Goal: Find specific page/section: Find specific page/section

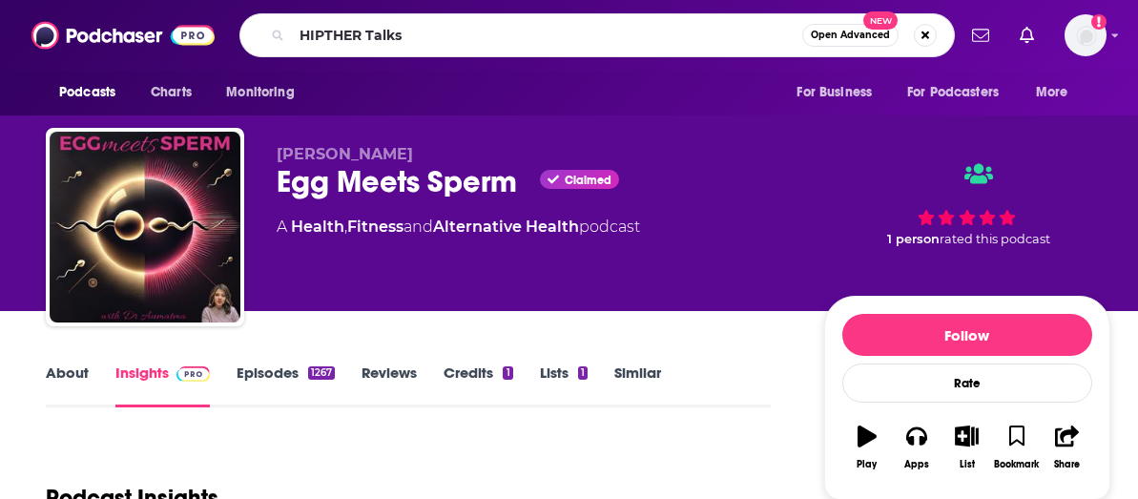
type input "HIPTHER Talks"
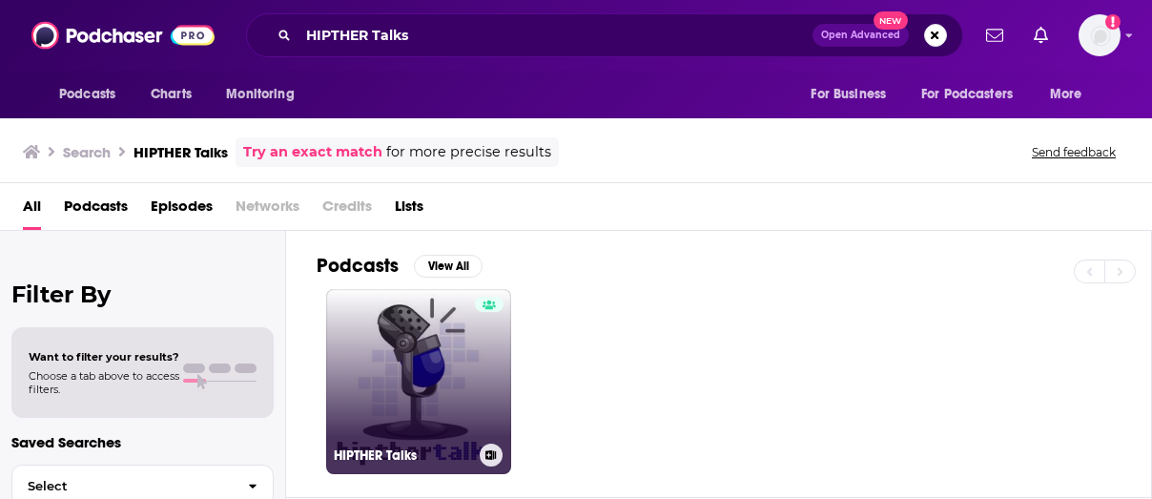
click at [455, 370] on link "HIPTHER Talks" at bounding box center [418, 381] width 185 height 185
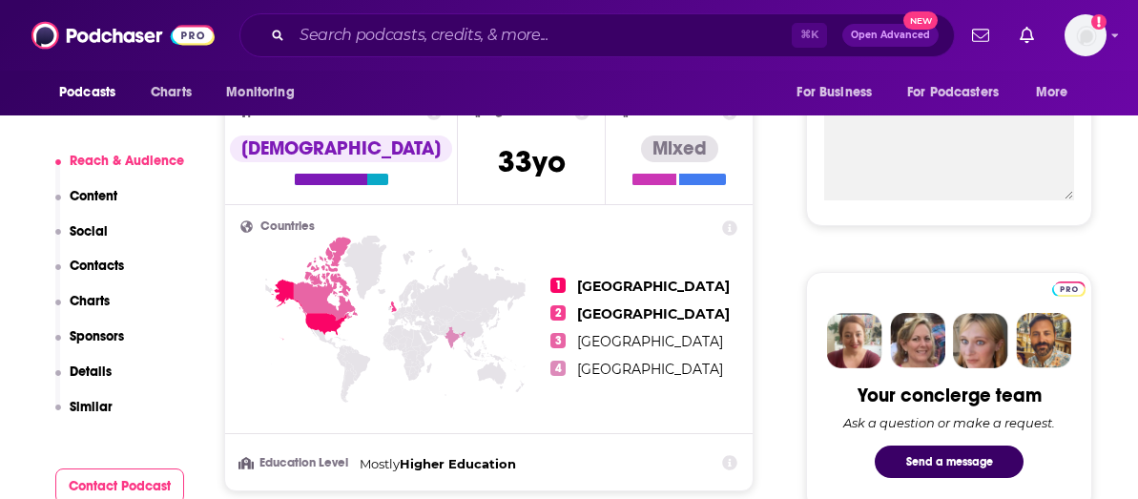
scroll to position [724, 0]
